Goal: Navigation & Orientation: Find specific page/section

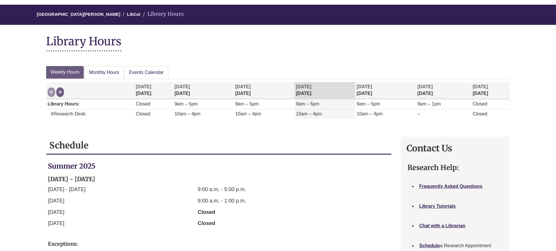
scroll to position [58, 0]
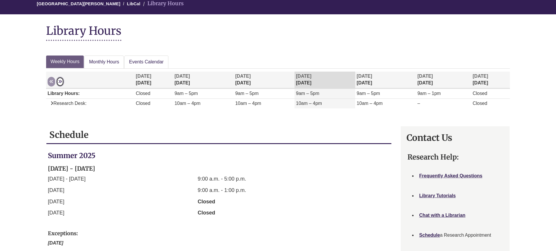
click at [59, 82] on icon "Week at a glance" at bounding box center [60, 81] width 4 height 4
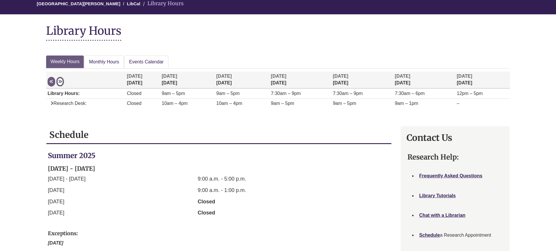
click at [62, 84] on button "Next" at bounding box center [60, 82] width 8 height 10
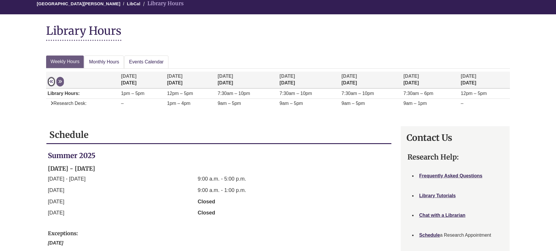
click at [49, 84] on button "Previous" at bounding box center [52, 82] width 8 height 10
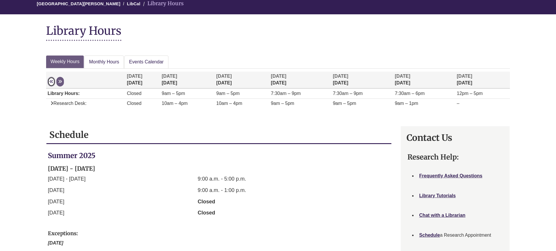
click at [51, 83] on icon "Week at a glance" at bounding box center [51, 81] width 4 height 4
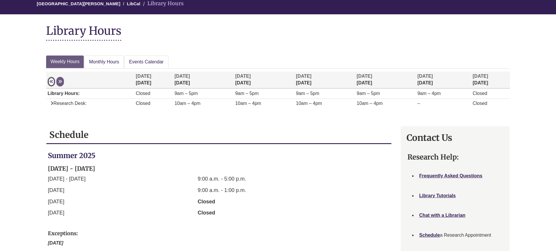
click at [50, 83] on icon "Week at a glance" at bounding box center [51, 81] width 4 height 4
click at [61, 80] on icon "Week at a glance" at bounding box center [60, 81] width 4 height 4
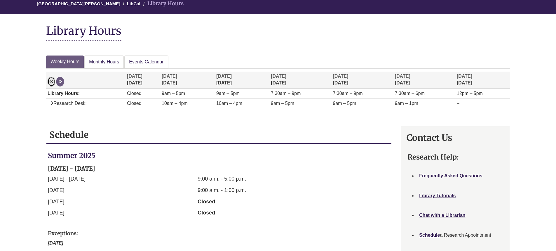
click at [52, 80] on icon "Week at a glance" at bounding box center [51, 81] width 4 height 4
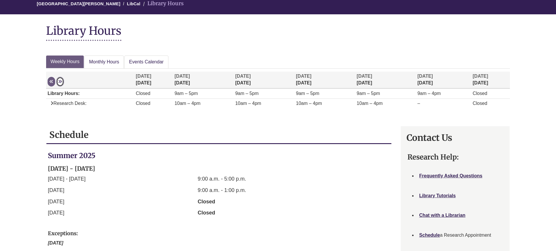
click at [59, 82] on icon "Week at a glance" at bounding box center [60, 81] width 4 height 4
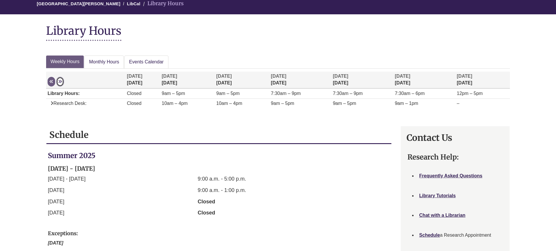
click at [57, 82] on button "Next" at bounding box center [60, 82] width 8 height 10
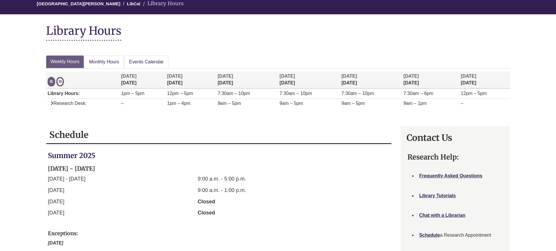
click at [59, 82] on icon "Week at a glance" at bounding box center [60, 81] width 4 height 4
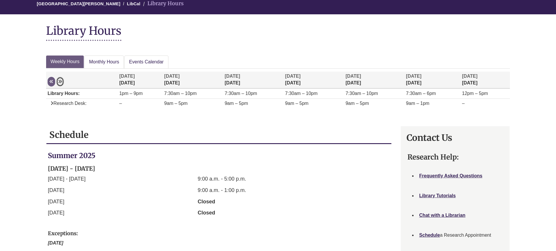
click at [59, 82] on icon "Week at a glance" at bounding box center [60, 81] width 4 height 4
click at [51, 82] on icon "Week at a glance" at bounding box center [51, 81] width 4 height 4
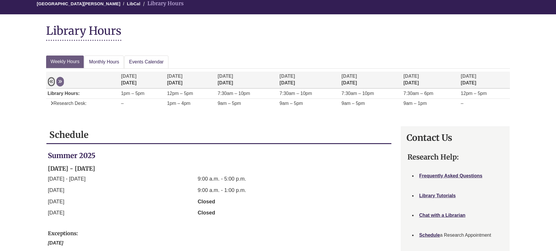
click at [51, 82] on icon "Week at a glance" at bounding box center [51, 81] width 4 height 4
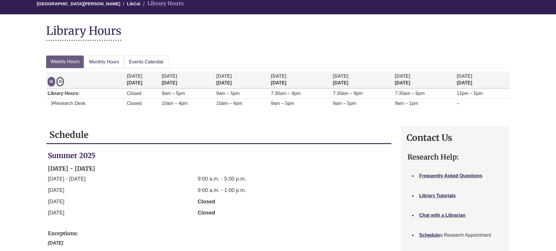
click at [57, 84] on button "Next" at bounding box center [60, 82] width 8 height 10
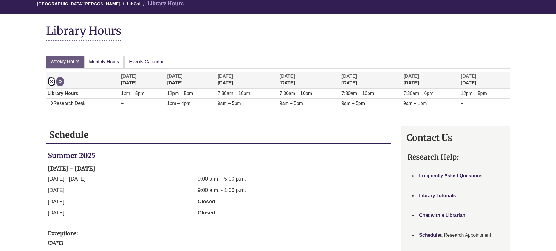
click at [51, 83] on icon "Week at a glance" at bounding box center [51, 81] width 4 height 4
